Goal: Information Seeking & Learning: Learn about a topic

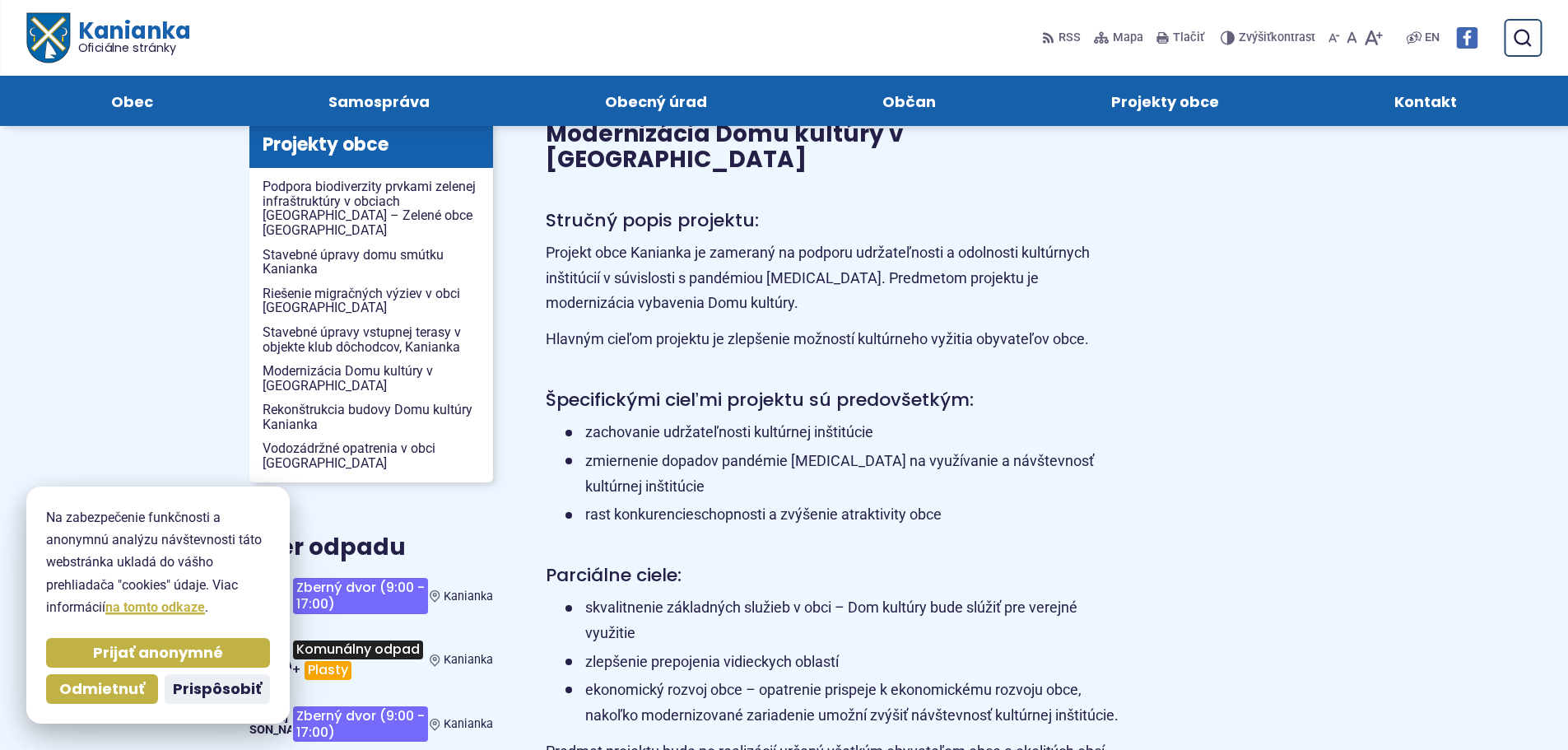
scroll to position [165, 0]
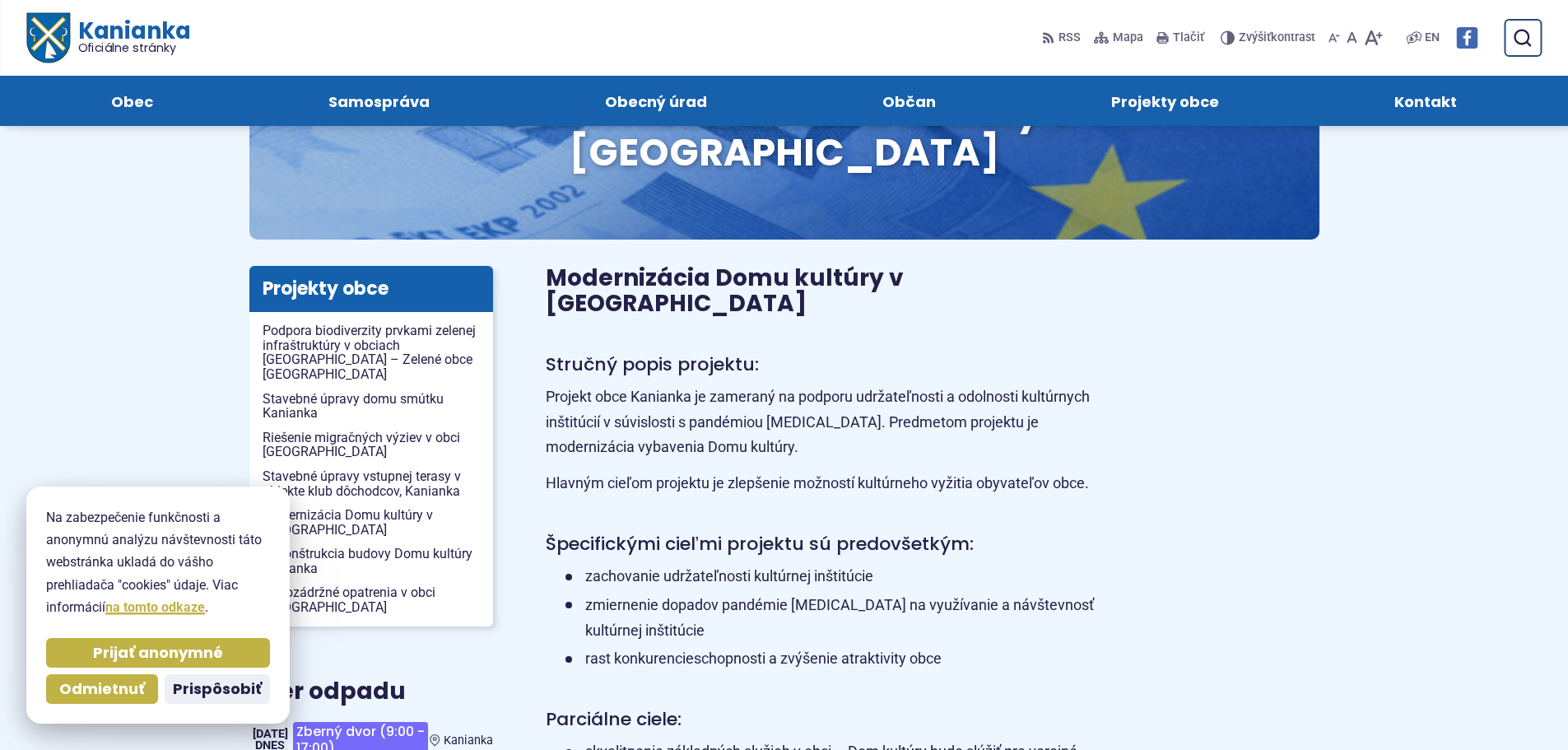
click at [548, 385] on p "Projekt obce Kanianka je zameraný na podporu udržateľnosti a odolnosti kultúrny…" at bounding box center [838, 422] width 584 height 75
drag, startPoint x: 632, startPoint y: 326, endPoint x: 856, endPoint y: 343, distance: 224.6
click at [856, 385] on p "Projekt obce Kanianka je zameraný na podporu udržateľnosti a odolnosti kultúrny…" at bounding box center [838, 422] width 584 height 75
click at [855, 385] on p "Projekt obce Kanianka je zameraný na podporu udržateľnosti a odolnosti kultúrny…" at bounding box center [838, 422] width 584 height 75
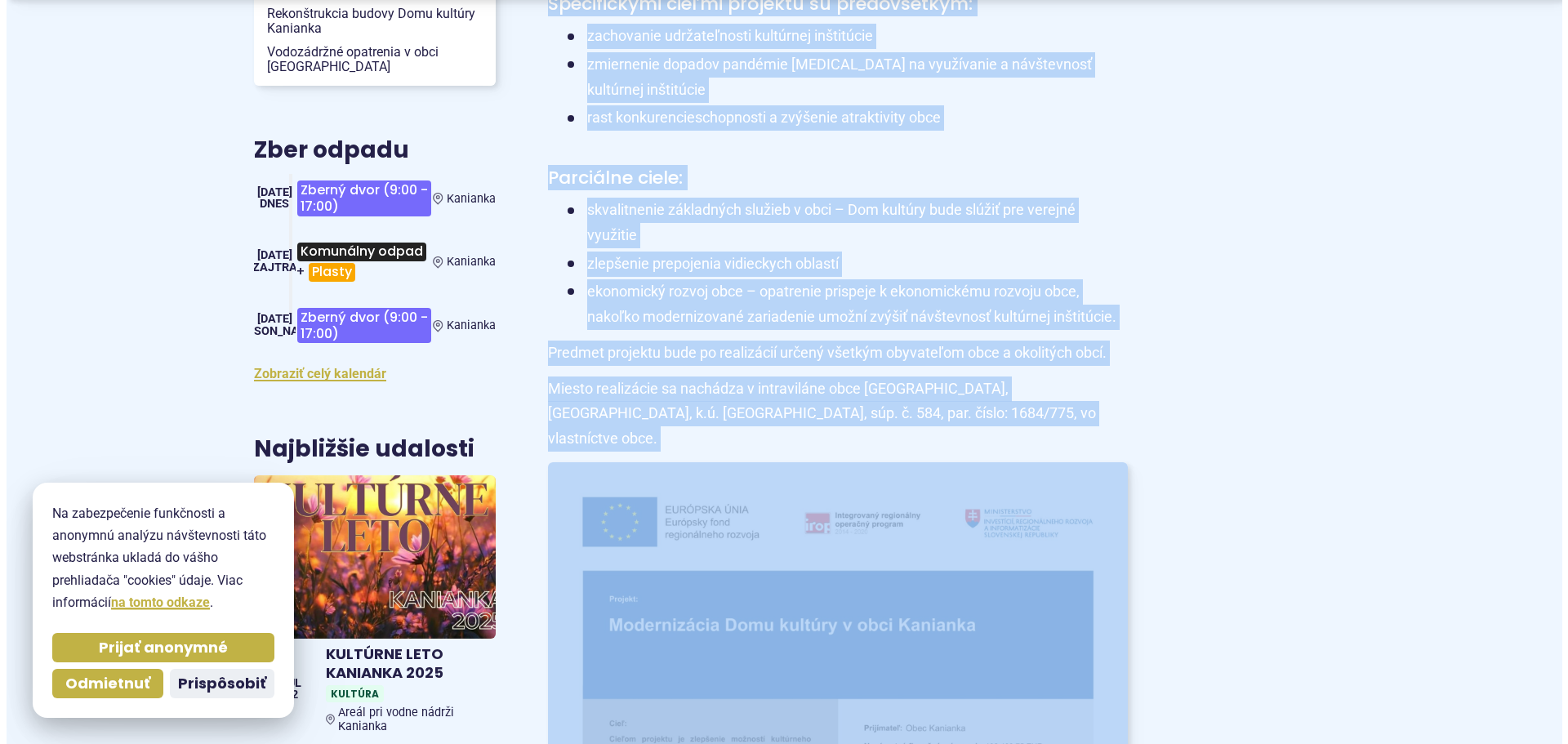
scroll to position [942, 0]
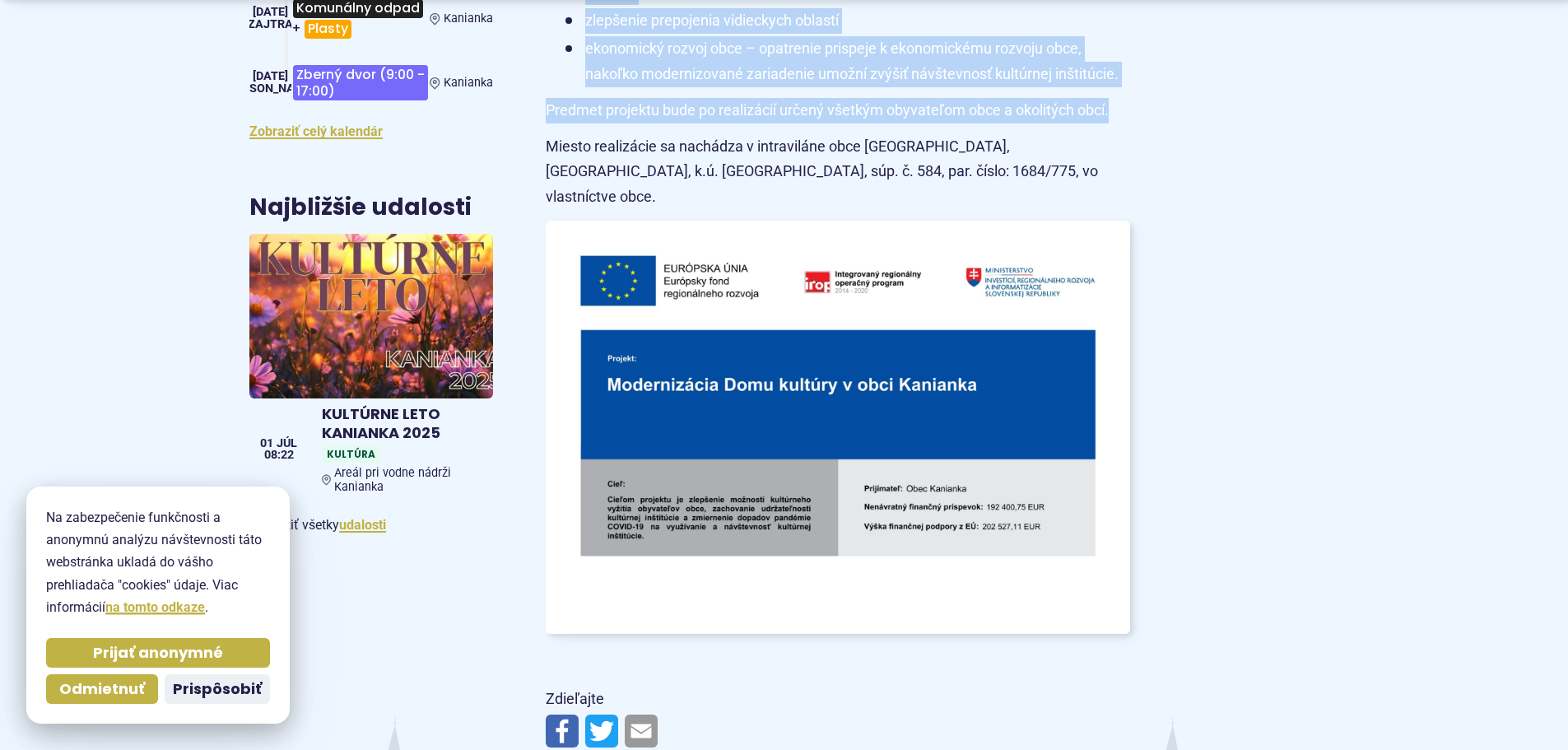
drag, startPoint x: 543, startPoint y: 322, endPoint x: 1154, endPoint y: 31, distance: 676.8
click at [1140, 40] on article "Modernizácia Domu kultúry v [GEOGRAPHIC_DATA] Stručný popis projektu: Projekt o…" at bounding box center [932, 118] width 826 height 1275
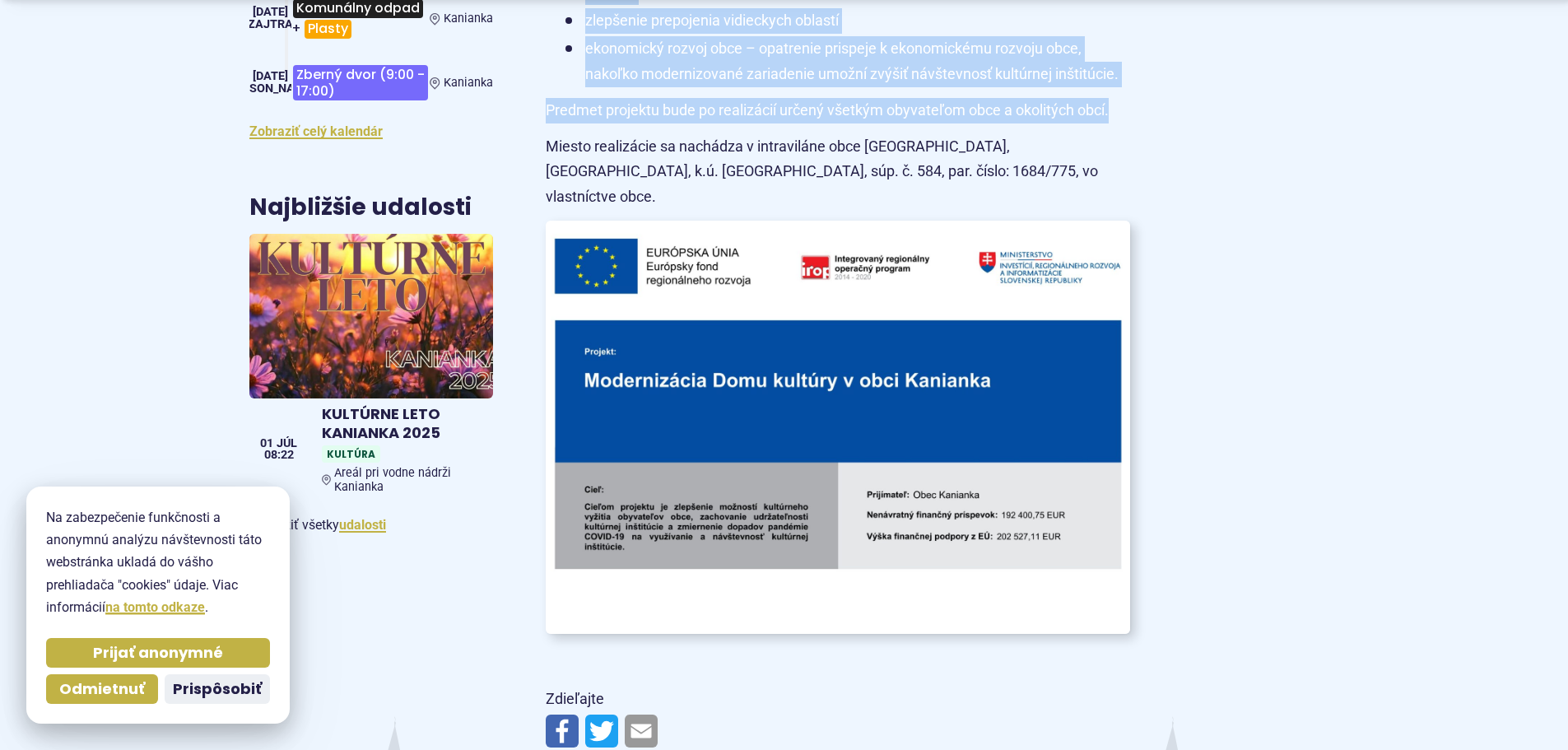
click at [669, 423] on img at bounding box center [837, 427] width 643 height 454
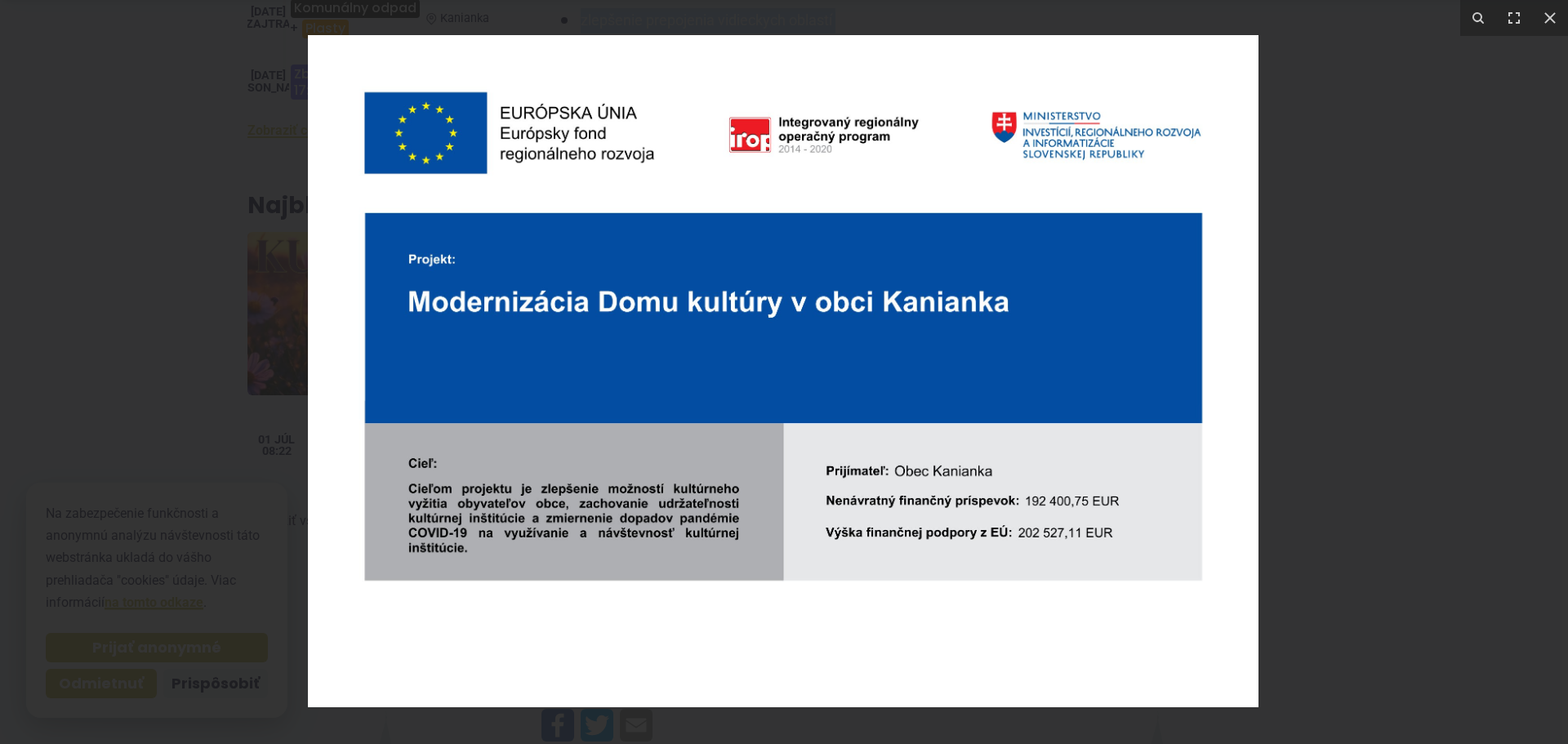
drag, startPoint x: 408, startPoint y: 492, endPoint x: 630, endPoint y: 490, distance: 222.0
click at [630, 490] on img at bounding box center [783, 371] width 950 height 672
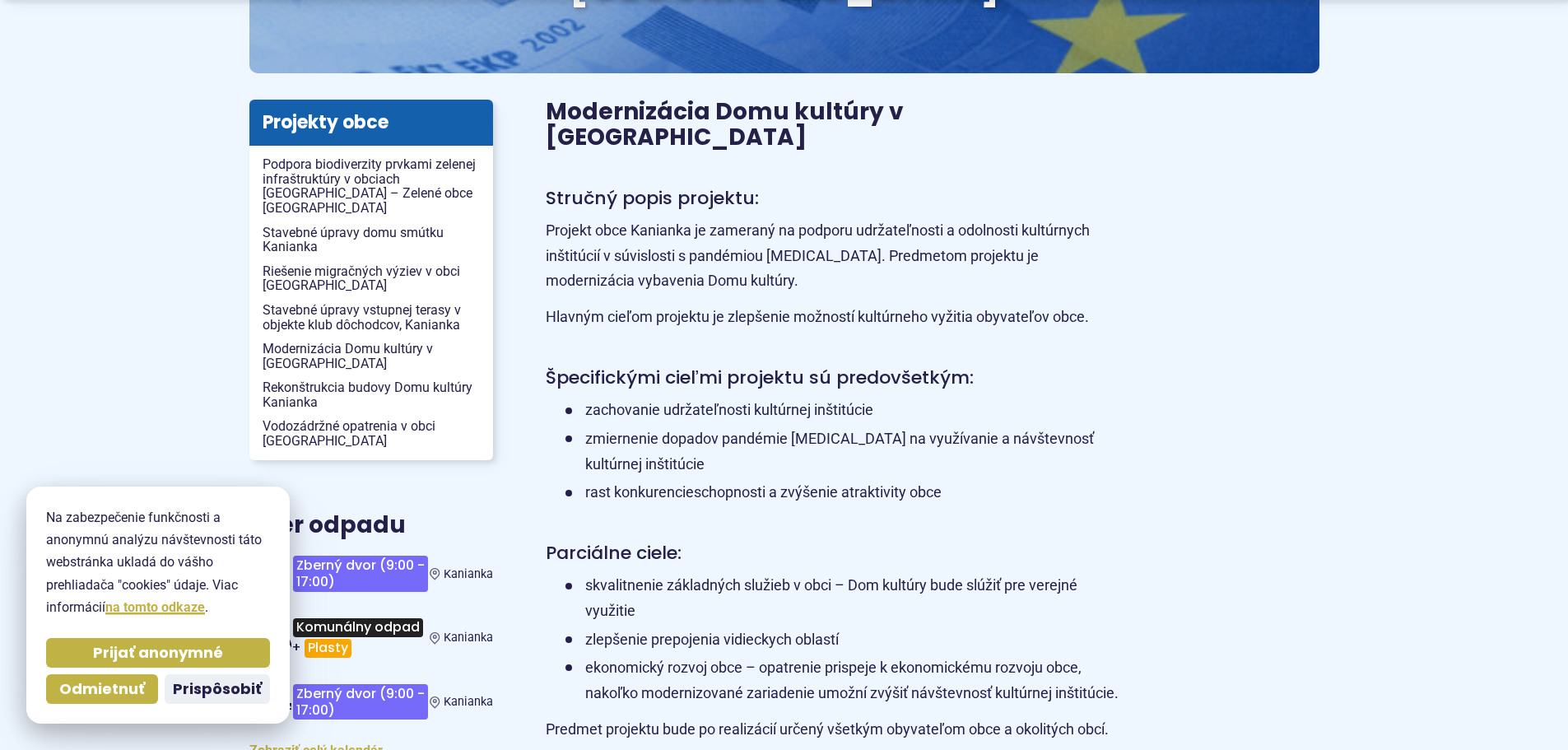
scroll to position [412, 0]
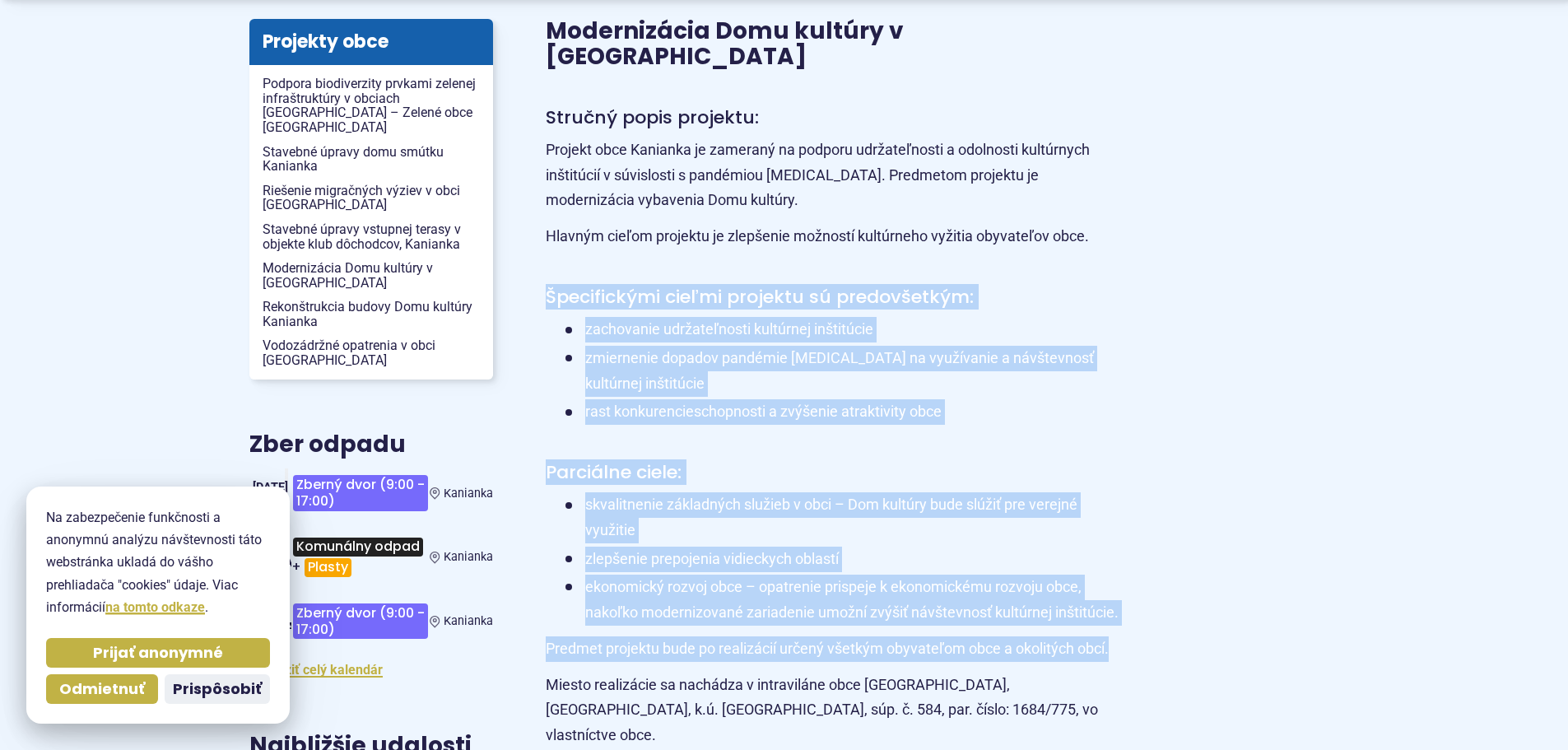
drag, startPoint x: 550, startPoint y: 227, endPoint x: 1138, endPoint y: 582, distance: 686.9
click at [1138, 582] on article "Modernizácia Domu kultúry v [GEOGRAPHIC_DATA] Stručný popis projektu: Projekt o…" at bounding box center [932, 657] width 826 height 1275
copy article "Špecifickými cieľmi projektu sú predovšetkým: zachovanie udržateľnosti kultúrne…"
